Goal: Information Seeking & Learning: Learn about a topic

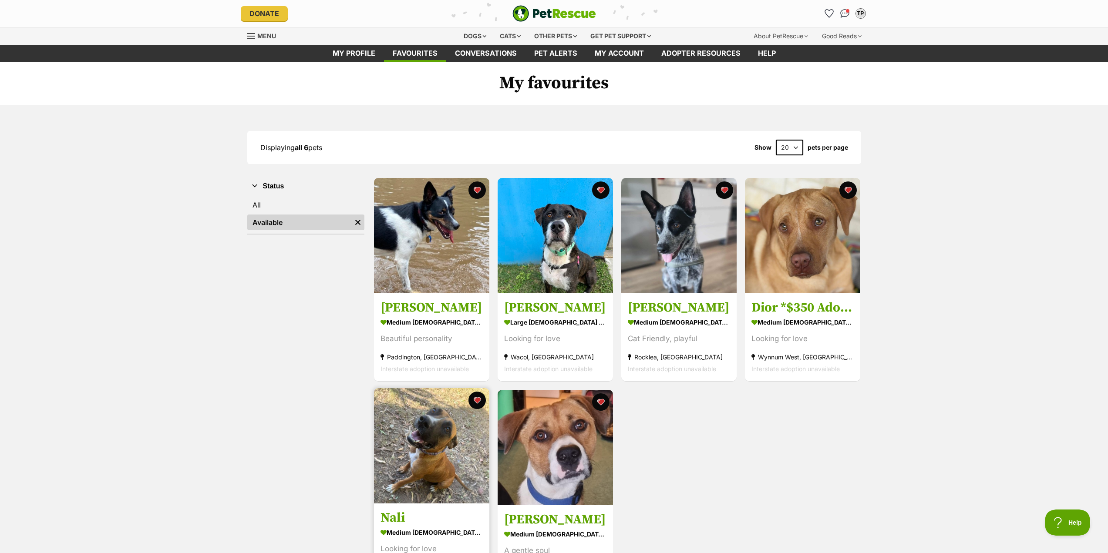
click at [435, 466] on img at bounding box center [431, 445] width 115 height 115
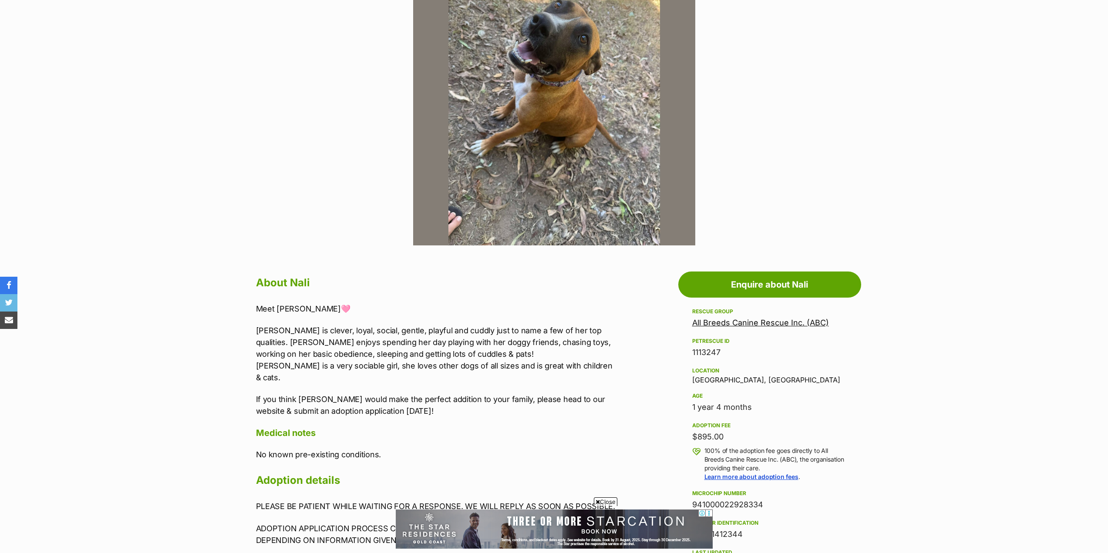
click at [610, 503] on span "Close" at bounding box center [606, 502] width 24 height 9
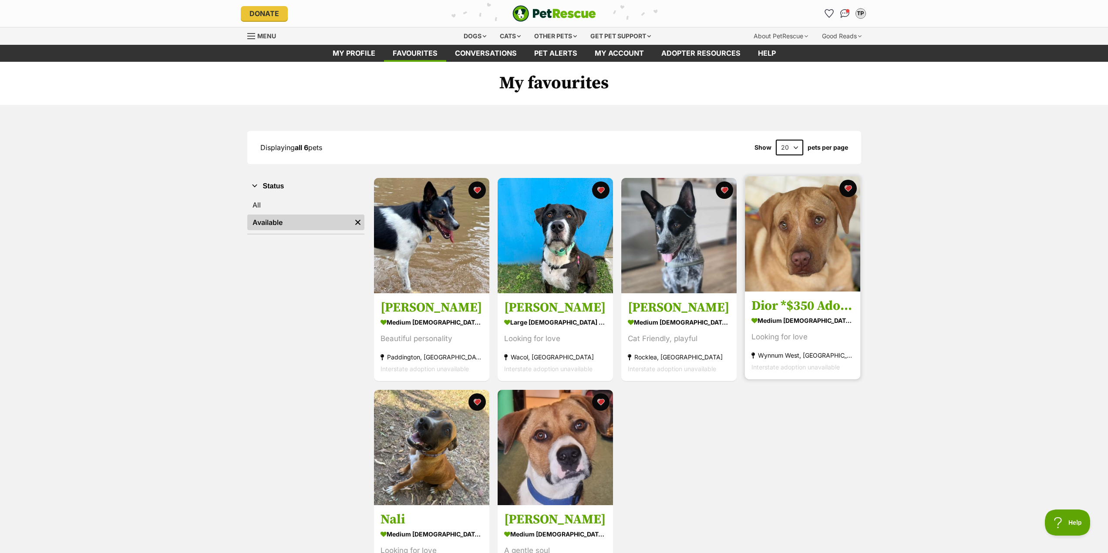
click at [830, 226] on img at bounding box center [802, 233] width 115 height 115
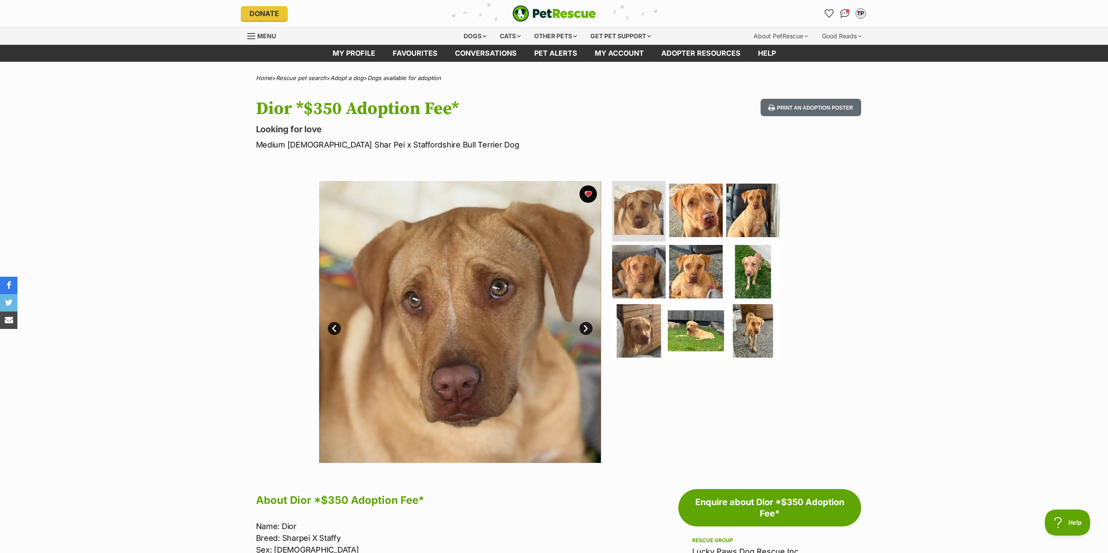
click at [692, 328] on img at bounding box center [696, 331] width 56 height 56
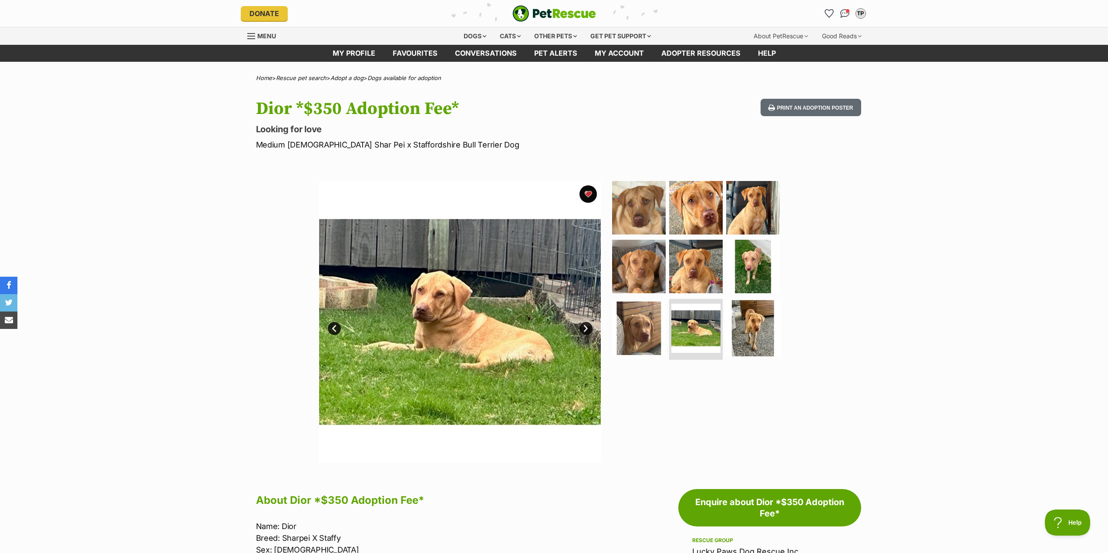
click at [742, 333] on img at bounding box center [753, 328] width 56 height 56
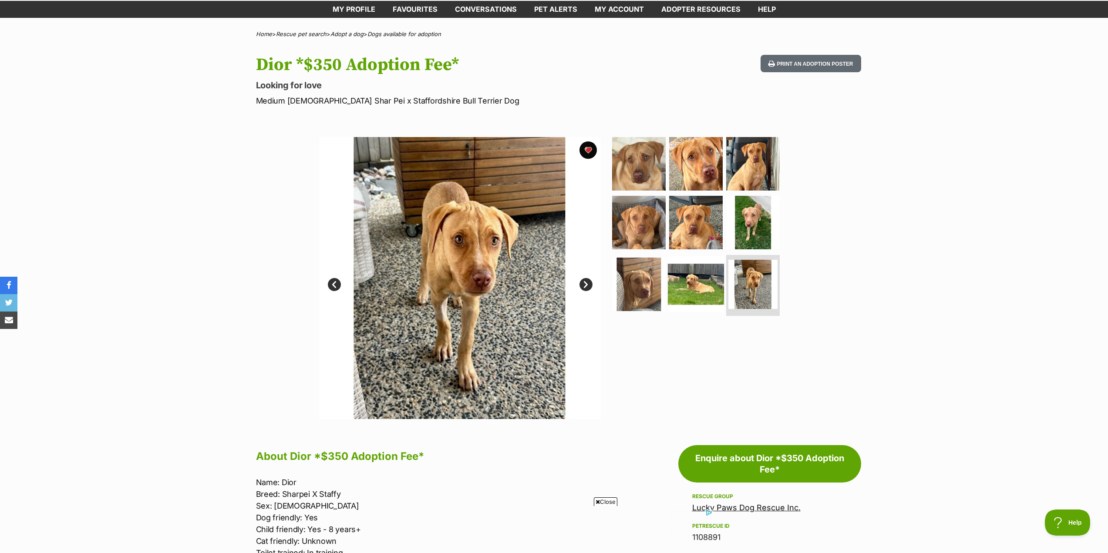
scroll to position [44, 0]
click at [755, 172] on img at bounding box center [753, 164] width 56 height 56
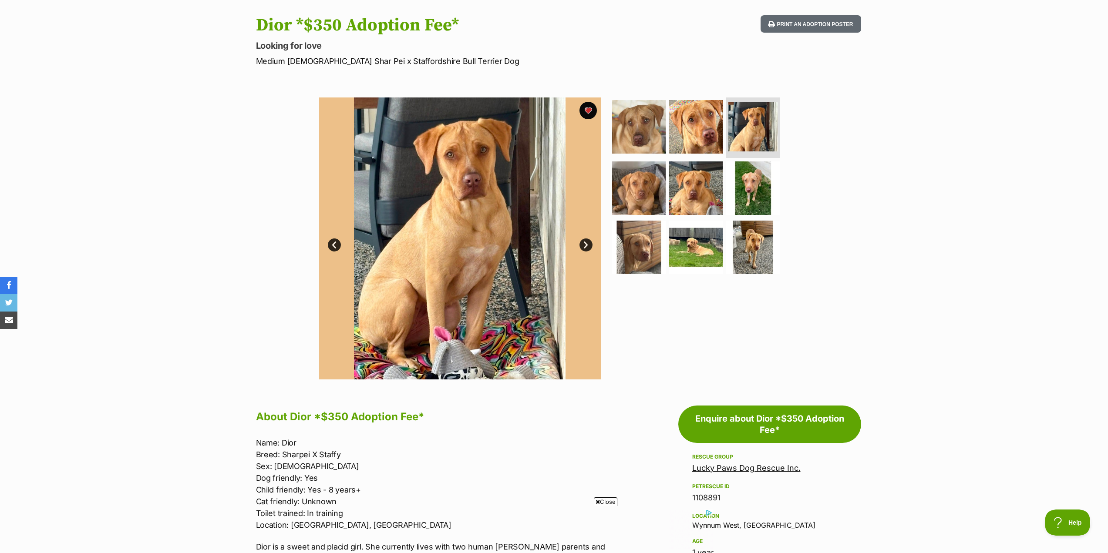
scroll to position [131, 0]
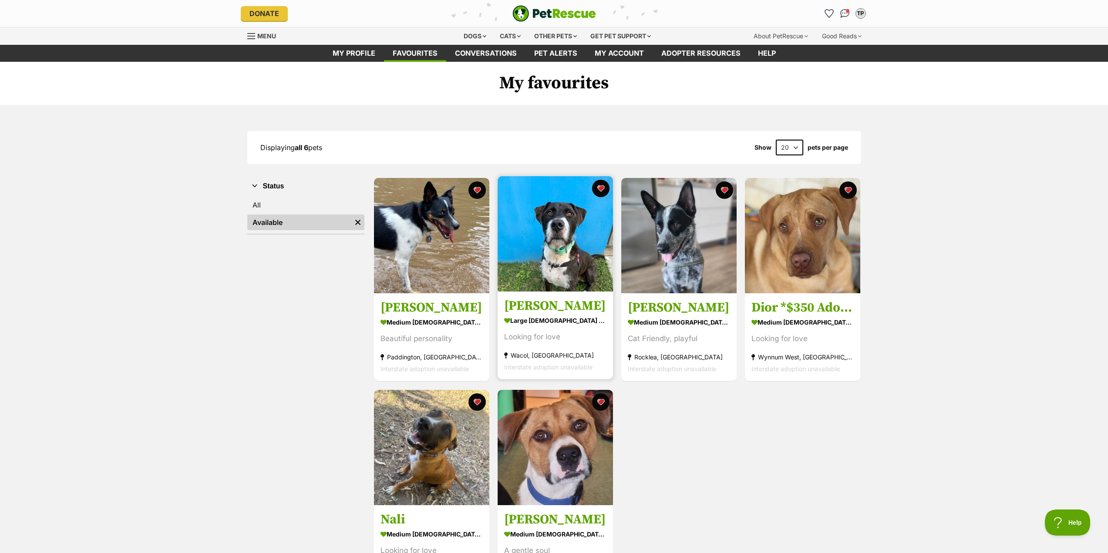
click at [574, 254] on img at bounding box center [555, 233] width 115 height 115
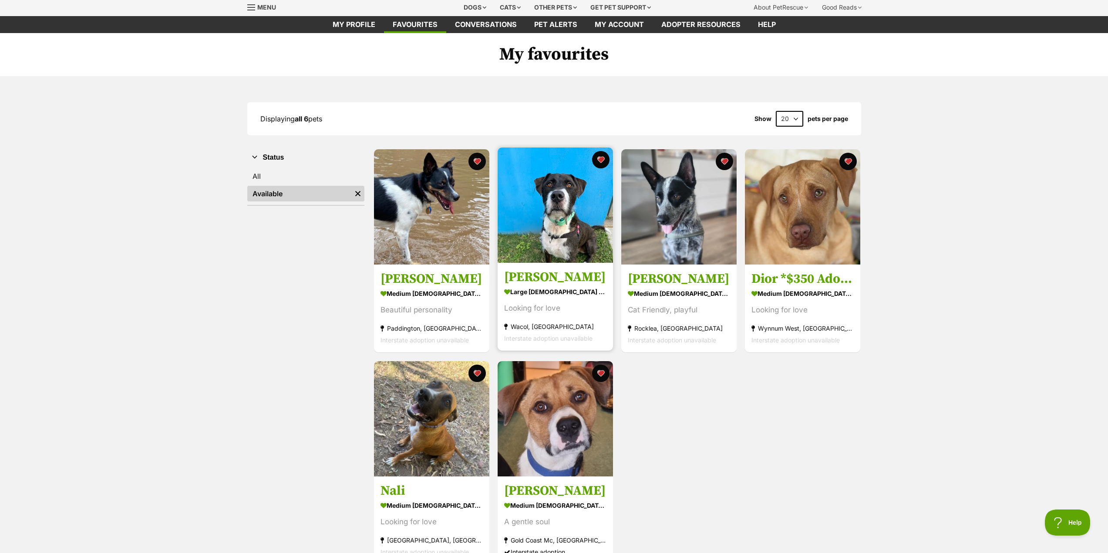
scroll to position [44, 0]
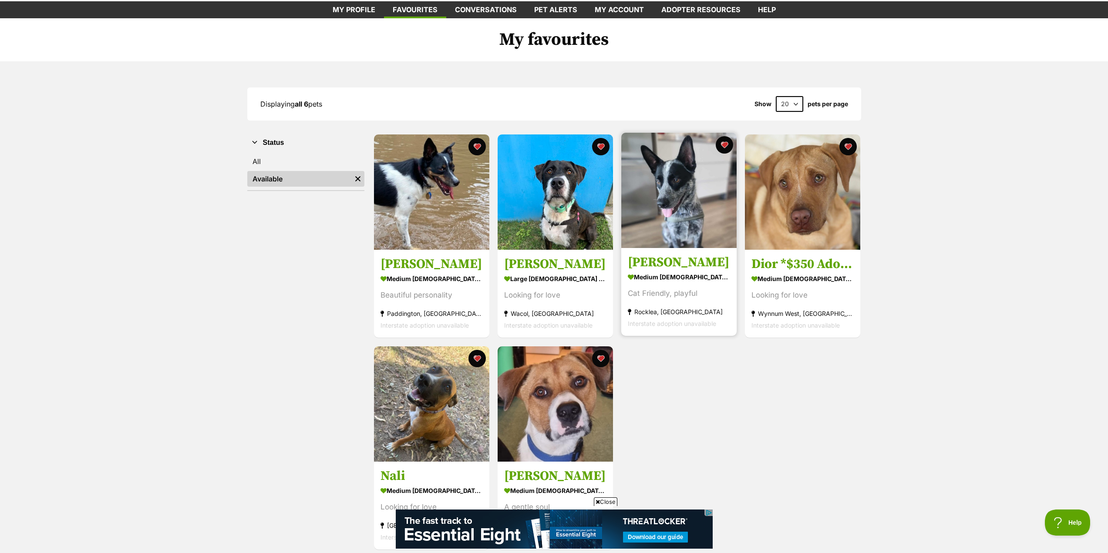
click at [689, 226] on img at bounding box center [678, 190] width 115 height 115
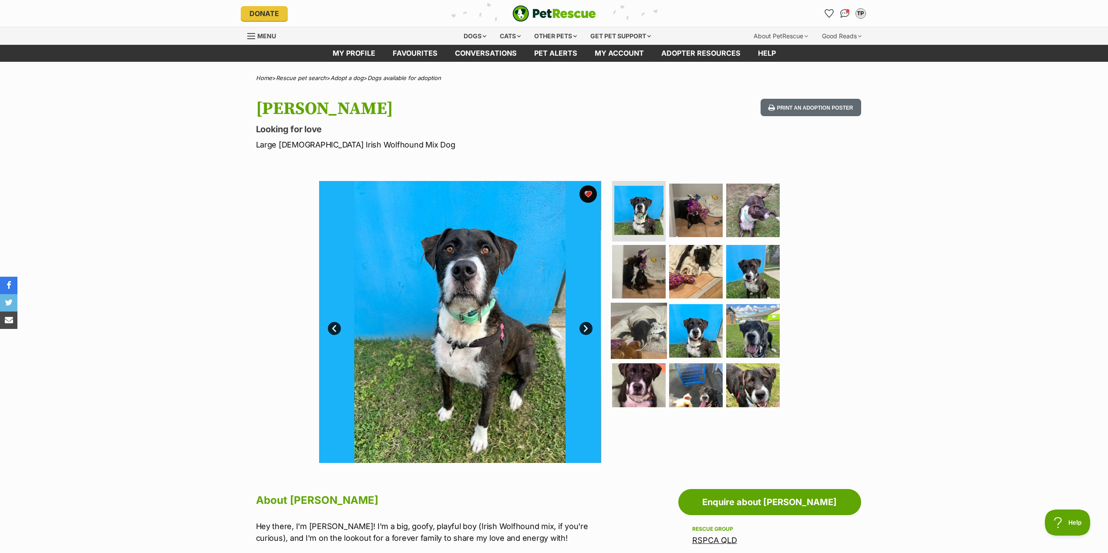
click at [635, 321] on img at bounding box center [639, 331] width 56 height 56
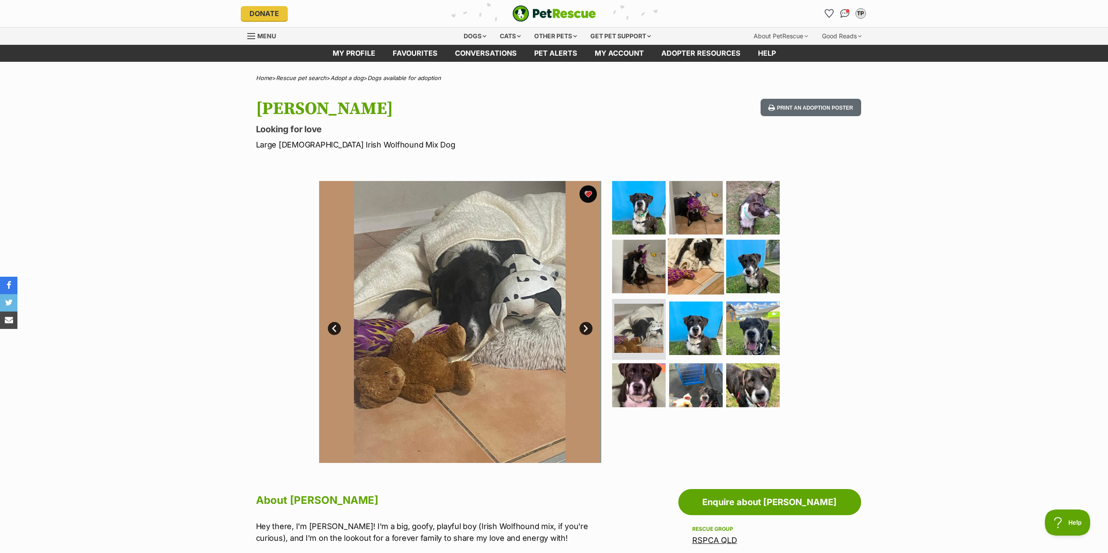
click at [696, 271] on img at bounding box center [696, 267] width 56 height 56
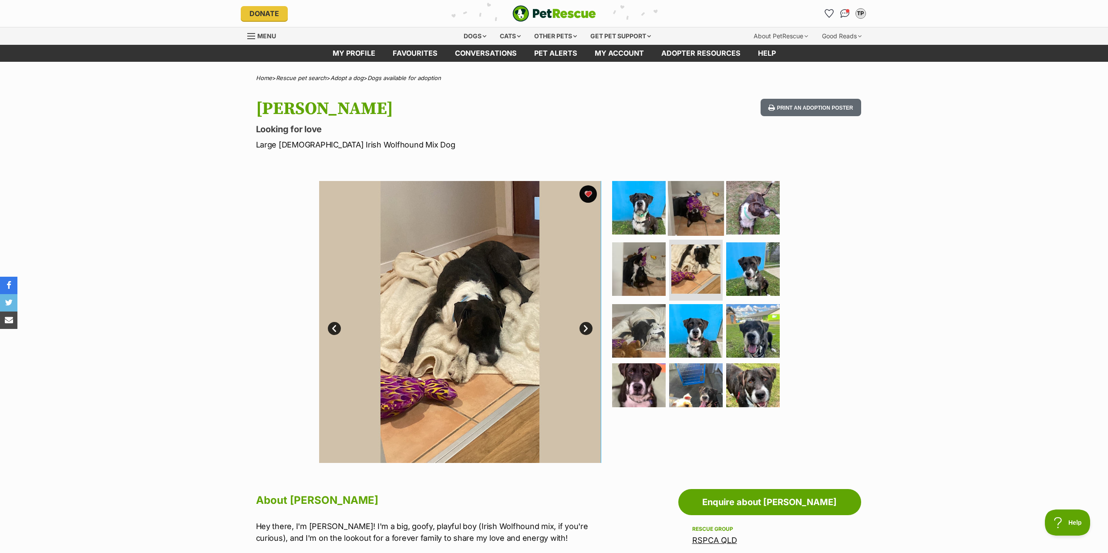
click at [689, 214] on img at bounding box center [696, 207] width 56 height 56
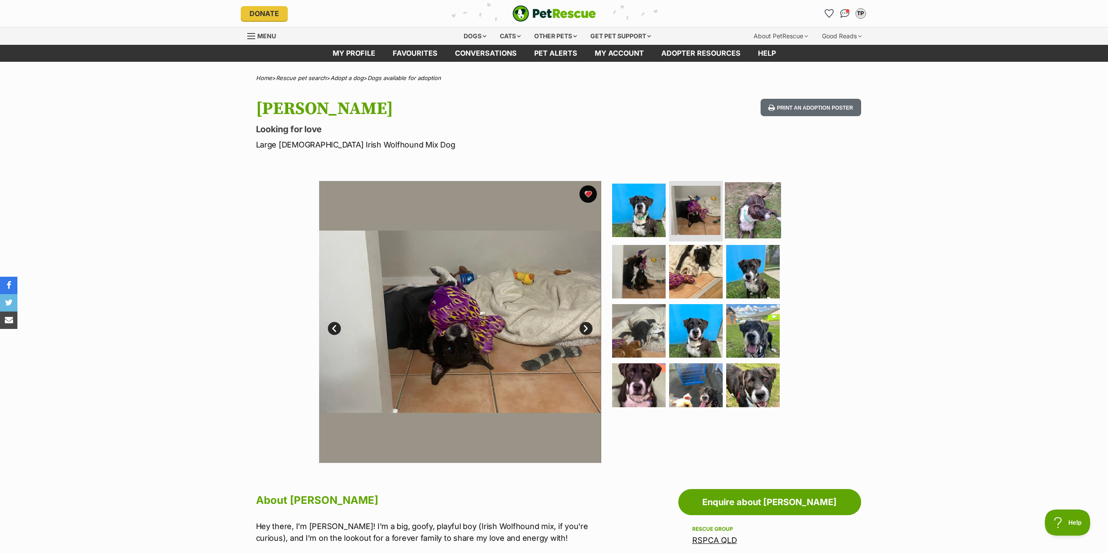
click at [746, 213] on img at bounding box center [753, 210] width 56 height 56
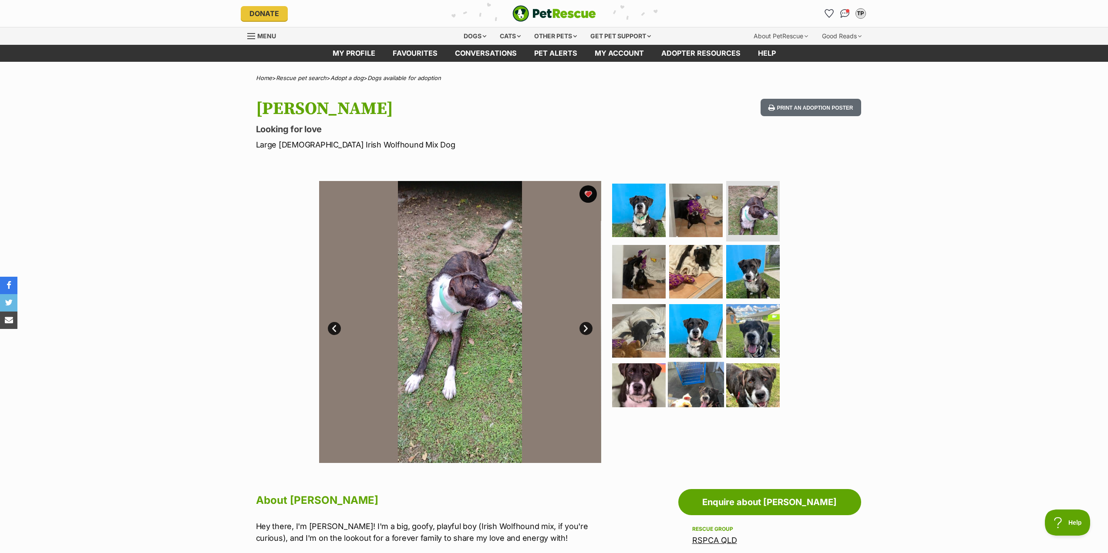
click at [691, 395] on img at bounding box center [696, 390] width 56 height 56
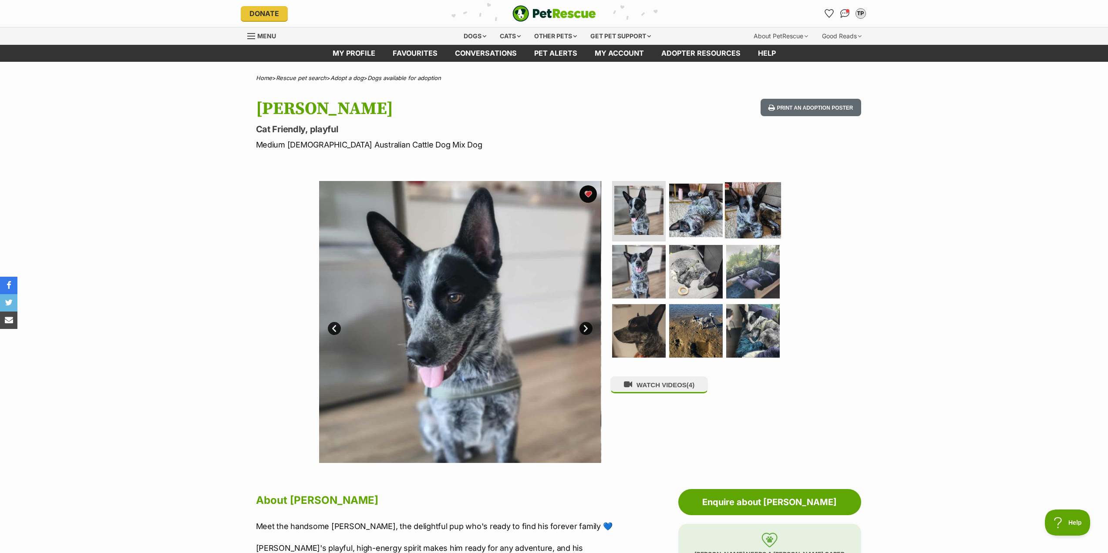
click at [752, 198] on img at bounding box center [753, 210] width 56 height 56
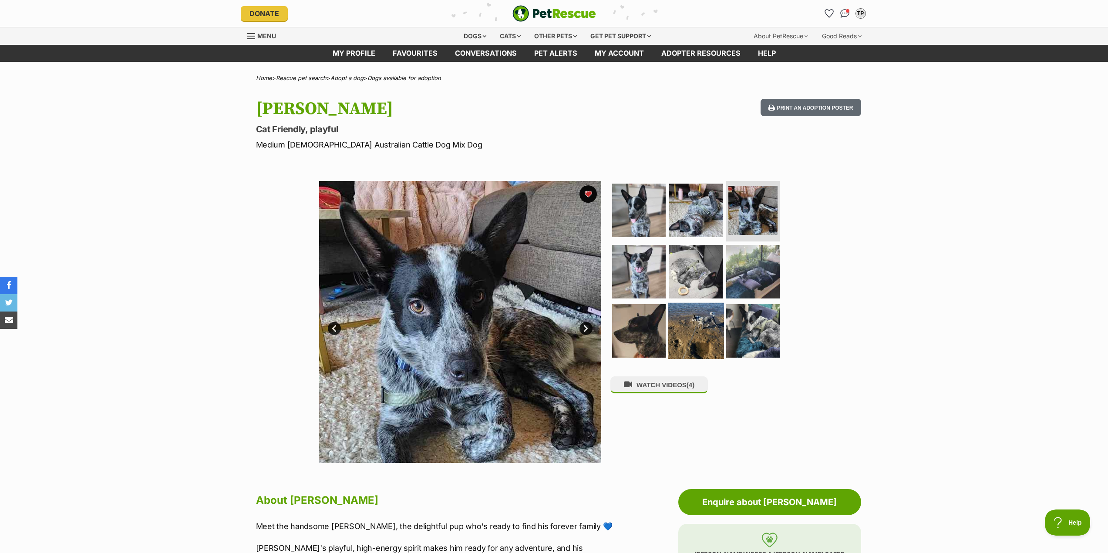
click at [701, 317] on img at bounding box center [696, 331] width 56 height 56
